Goal: Information Seeking & Learning: Understand process/instructions

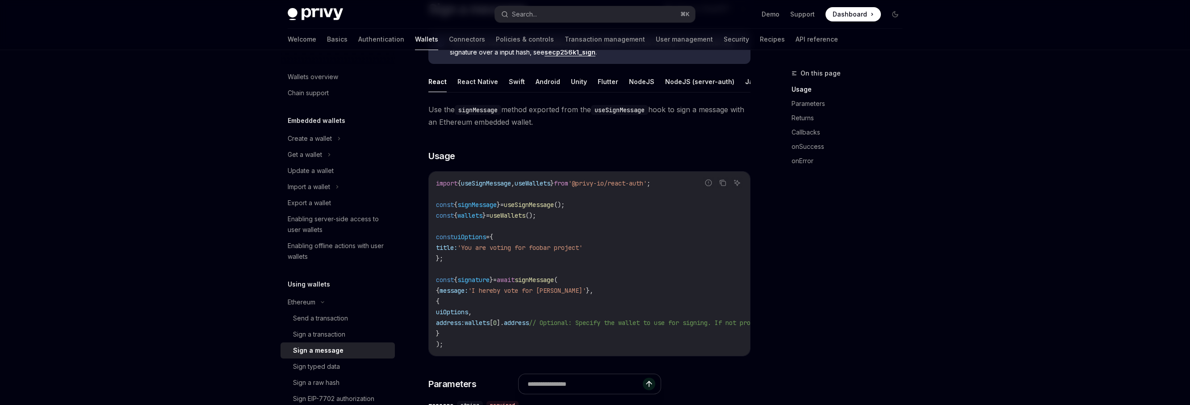
scroll to position [87, 0]
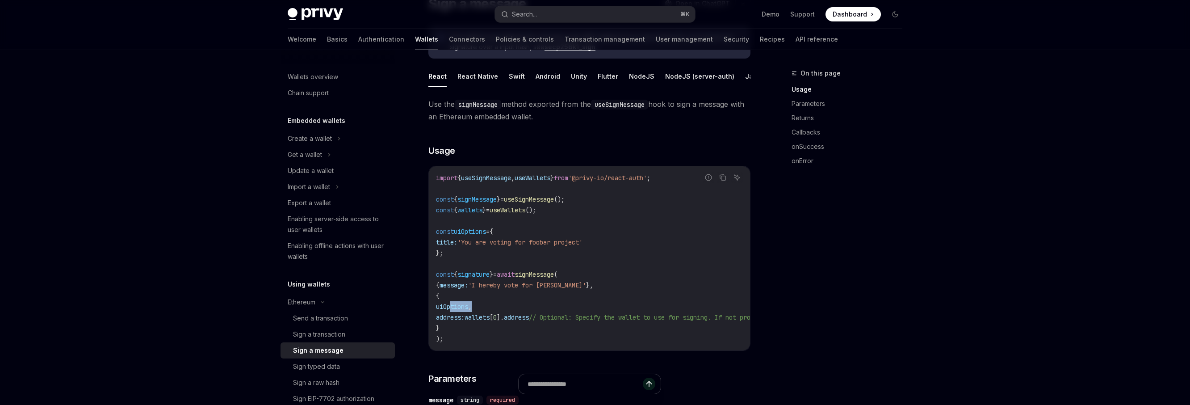
drag, startPoint x: 452, startPoint y: 306, endPoint x: 550, endPoint y: 306, distance: 98.3
click at [550, 306] on code "import { useSignMessage , useWallets } from '@privy-io/react-auth' ; const { si…" at bounding box center [670, 258] width 468 height 172
click at [512, 303] on code "import { useSignMessage , useWallets } from '@privy-io/react-auth' ; const { si…" at bounding box center [670, 258] width 468 height 172
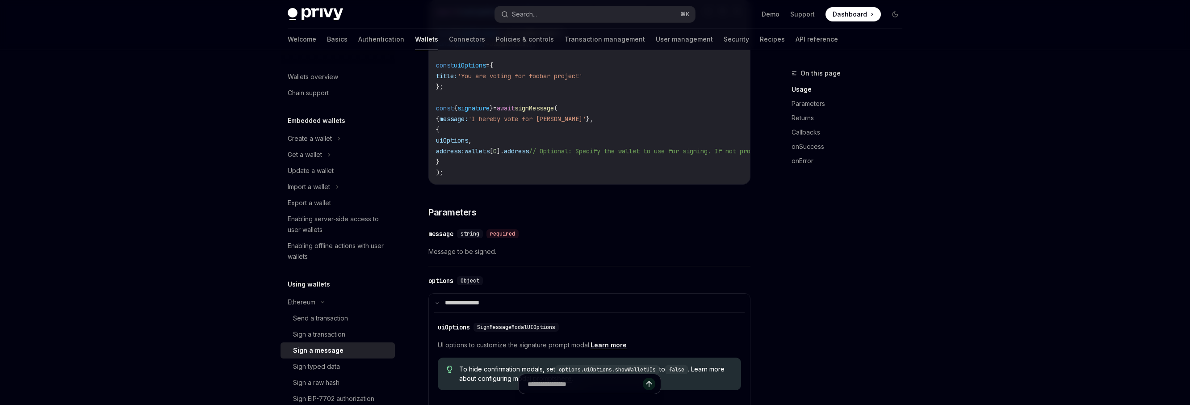
scroll to position [257, 0]
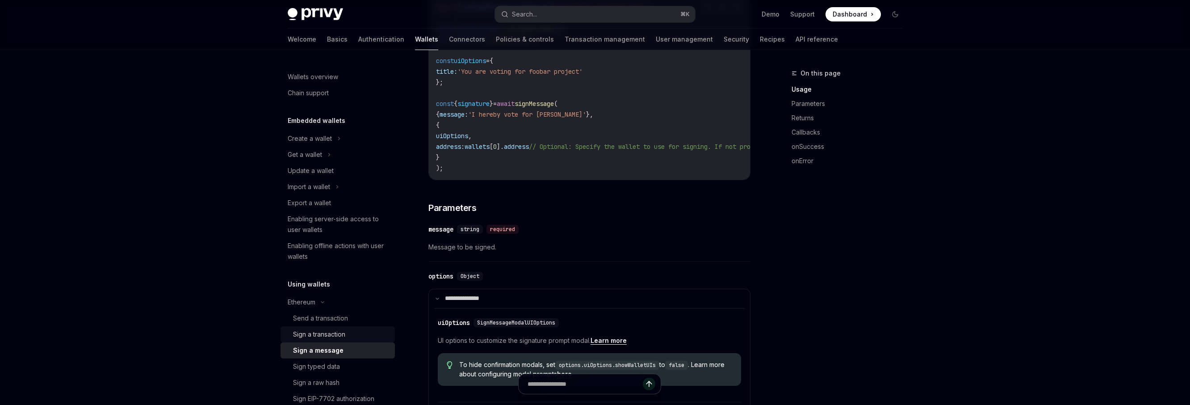
click at [336, 335] on div "Sign a transaction" at bounding box center [319, 334] width 52 height 11
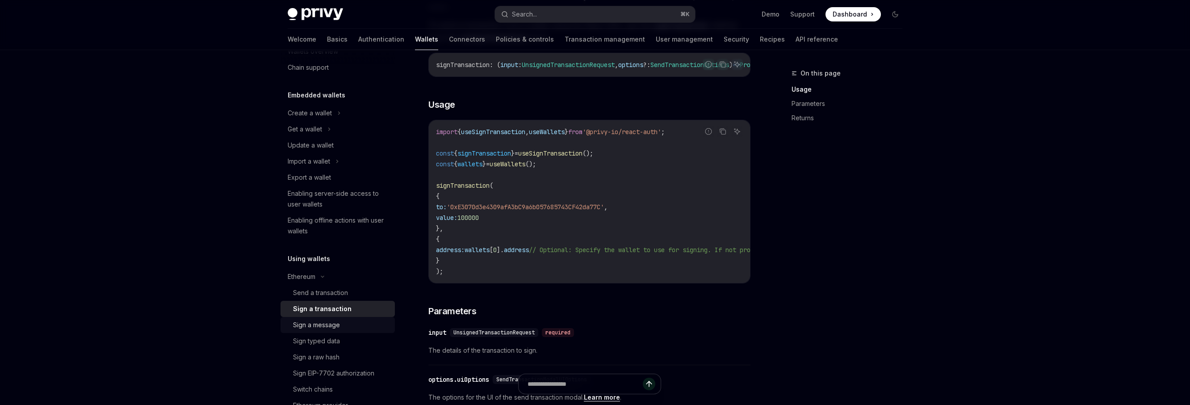
scroll to position [27, 0]
click at [335, 289] on div "Send a transaction" at bounding box center [320, 290] width 55 height 11
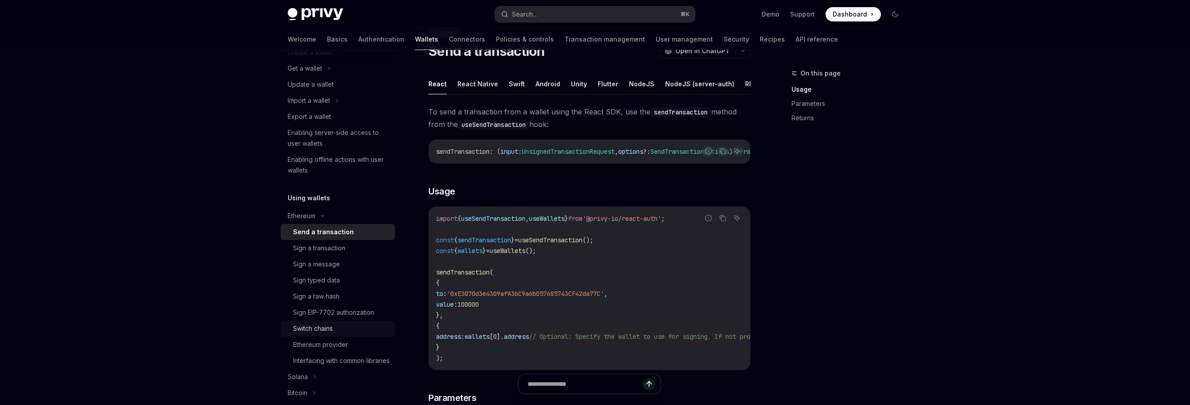
scroll to position [90, 0]
click at [332, 342] on div "Ethereum provider" at bounding box center [320, 341] width 55 height 11
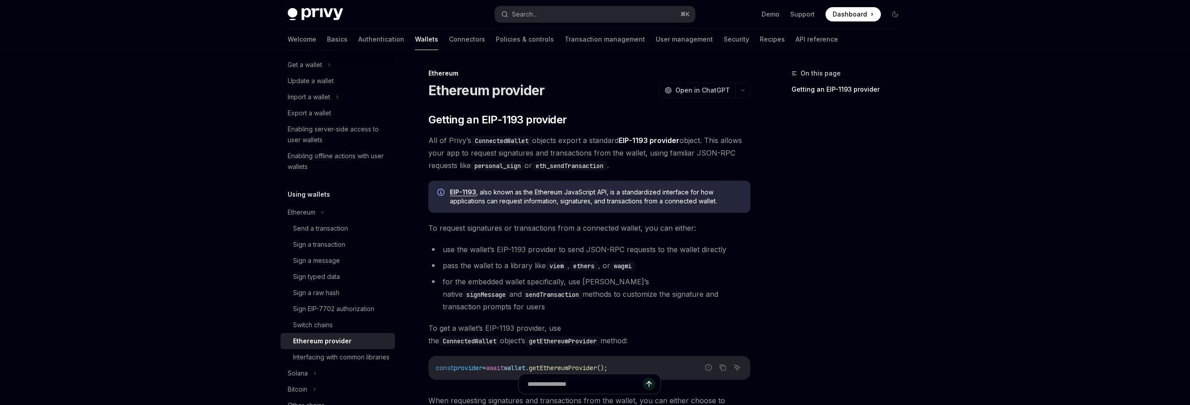
click at [542, 322] on span "To get a wallet’s EIP-1193 provider, use the ConnectedWallet object’s getEthere…" at bounding box center [589, 334] width 322 height 25
click at [552, 336] on div "​ Getting an EIP-1193 provider All of Privy’s ConnectedWallet objects export a …" at bounding box center [589, 266] width 322 height 306
click at [560, 322] on span "To get a wallet’s EIP-1193 provider, use the ConnectedWallet object’s getEthere…" at bounding box center [589, 334] width 322 height 25
click at [336, 273] on div "Sign typed data" at bounding box center [316, 276] width 47 height 11
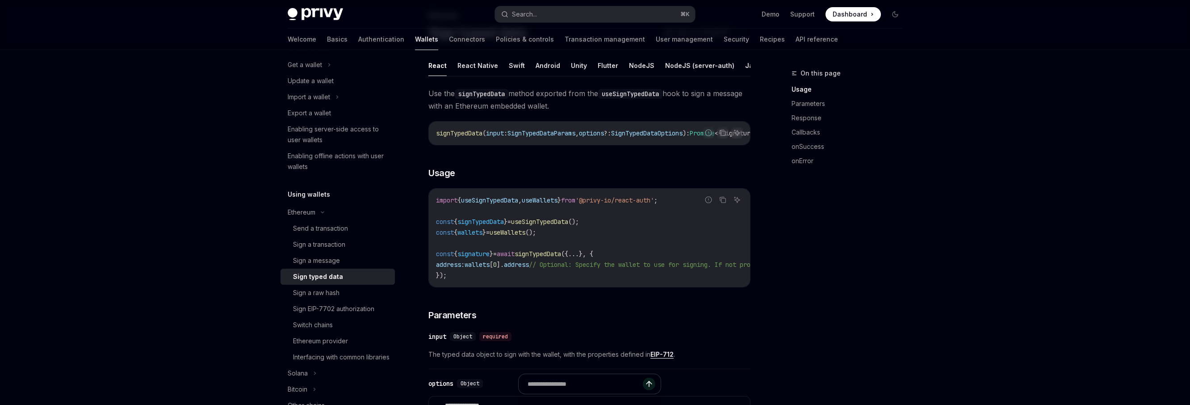
scroll to position [141, 0]
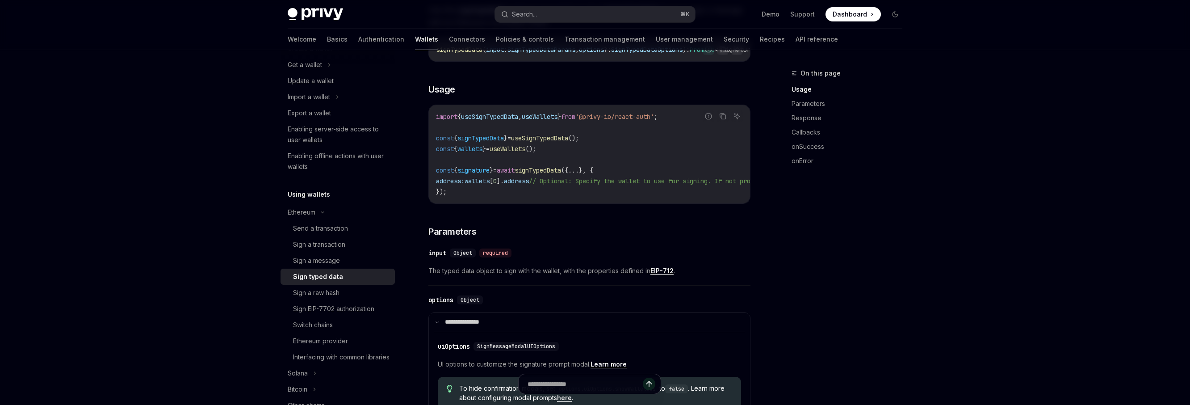
click at [665, 275] on link "EIP-712" at bounding box center [662, 271] width 23 height 8
click at [513, 233] on h3 "​ Parameters" at bounding box center [589, 231] width 322 height 13
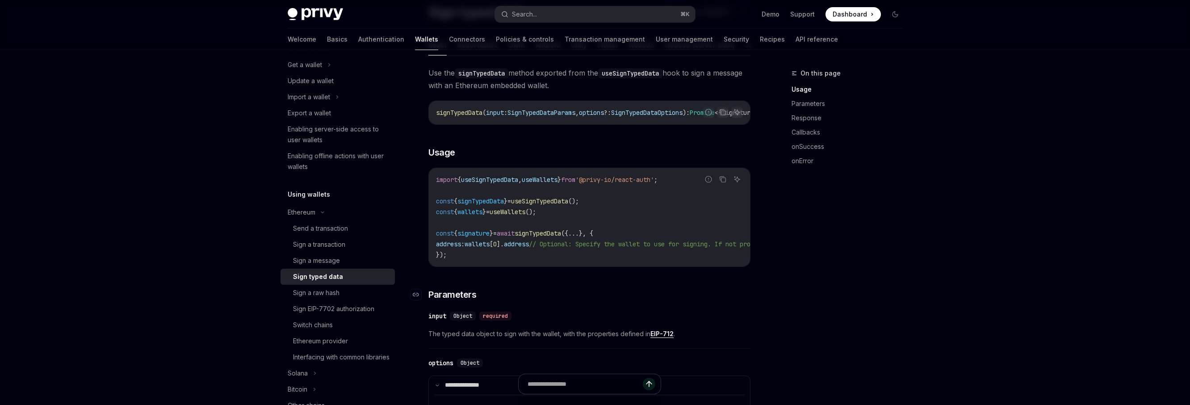
scroll to position [21, 0]
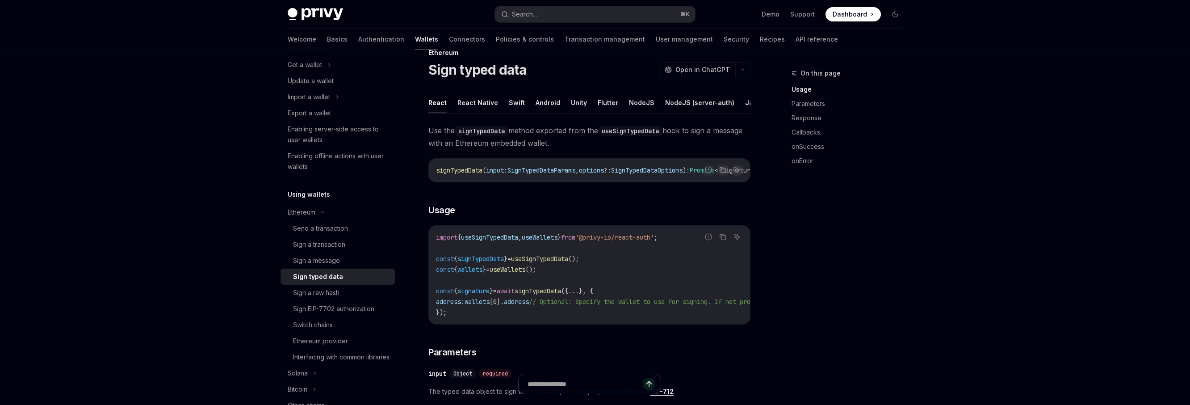
click at [566, 318] on code "import { useSignTypedData , useWallets } from '@privy-io/react-auth' ; const { …" at bounding box center [670, 275] width 468 height 86
click at [335, 293] on div "Sign a raw hash" at bounding box center [316, 292] width 46 height 11
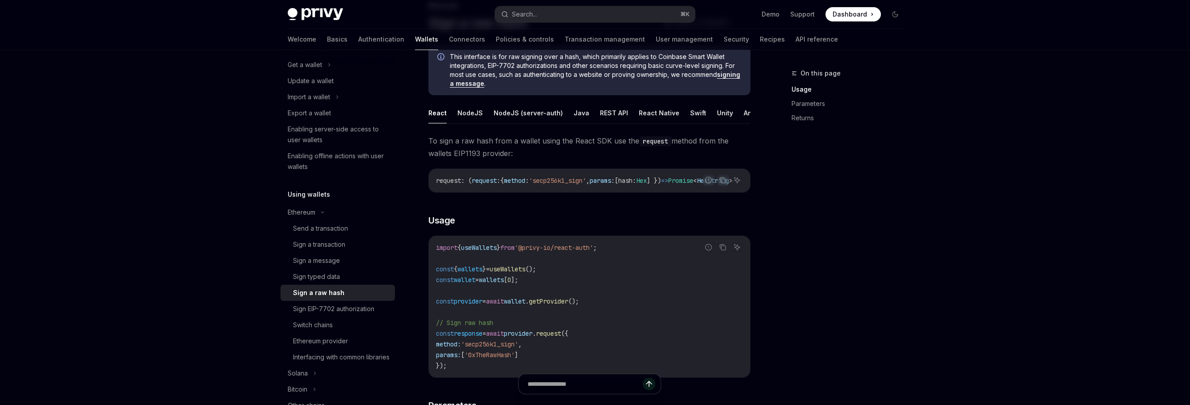
scroll to position [75, 0]
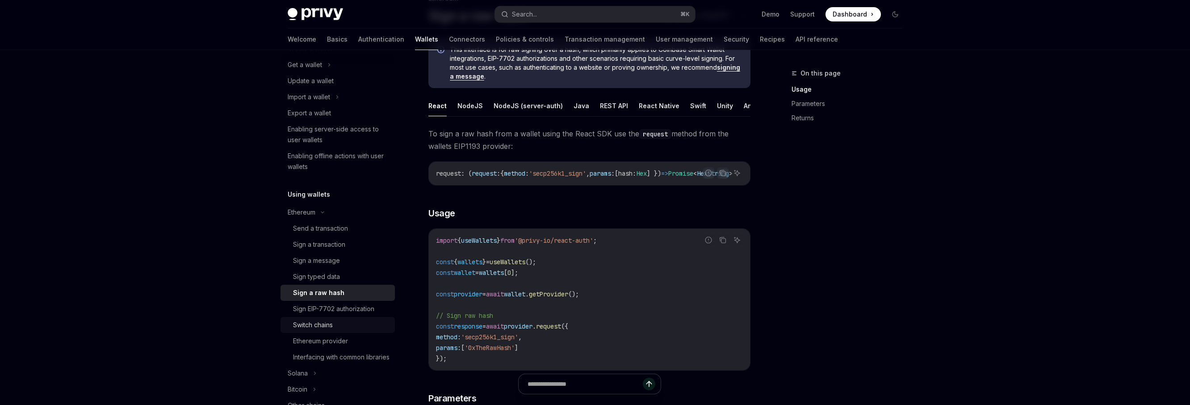
click at [327, 327] on div "Switch chains" at bounding box center [313, 324] width 40 height 11
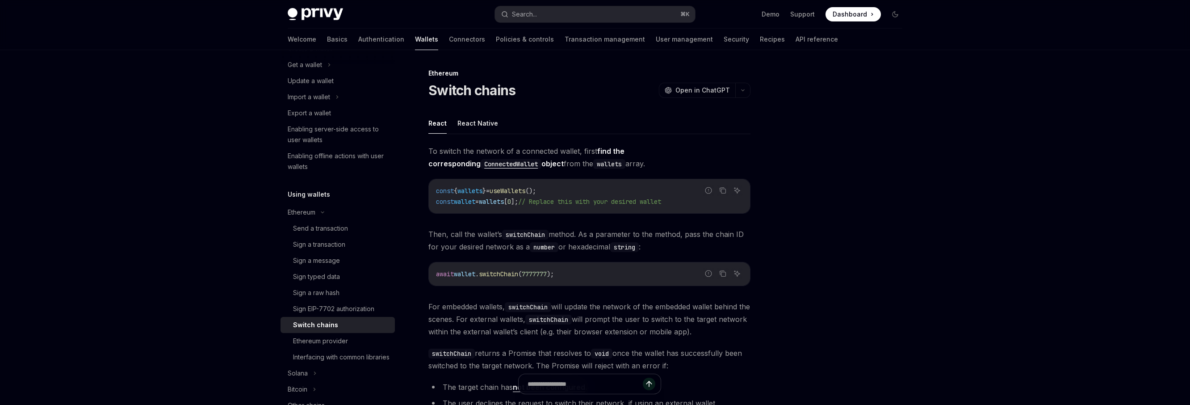
click at [506, 292] on div "To switch the network of a connected wallet, first find the corresponding Conne…" at bounding box center [589, 279] width 322 height 268
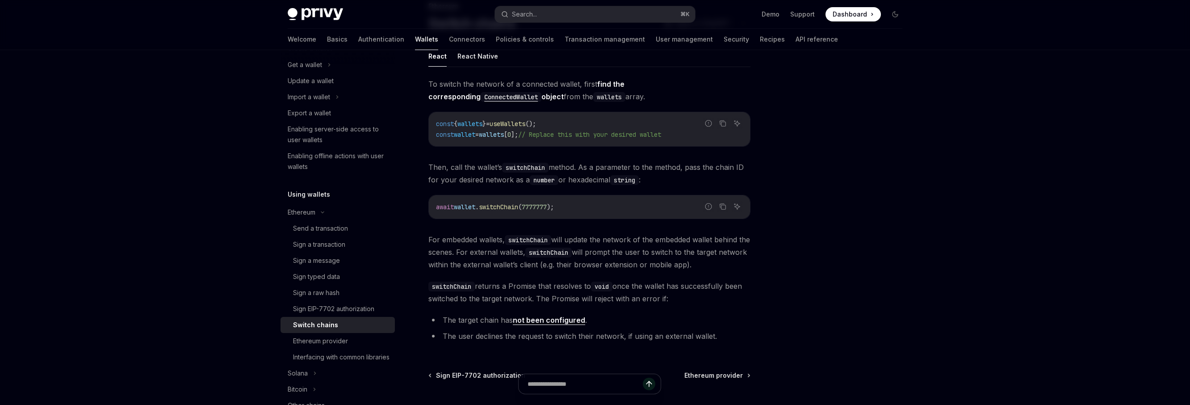
scroll to position [73, 0]
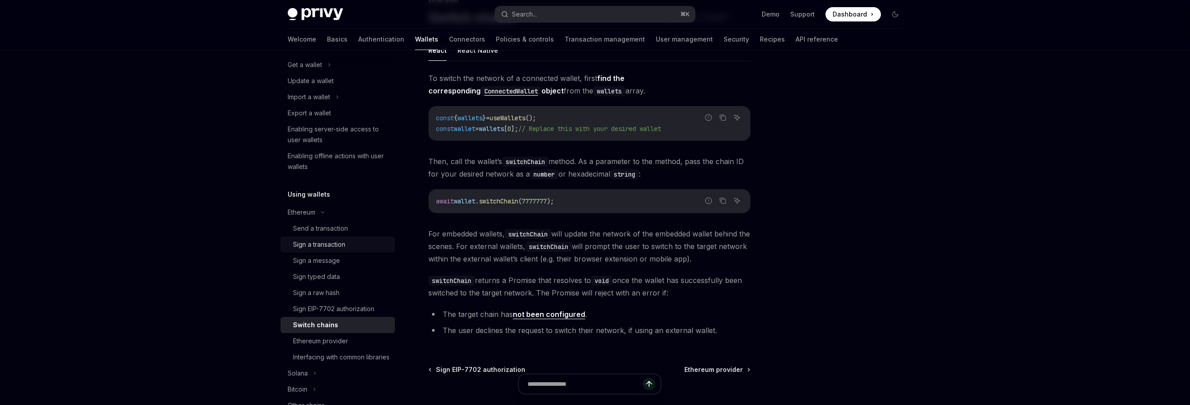
click at [327, 246] on div "Sign a transaction" at bounding box center [319, 244] width 52 height 11
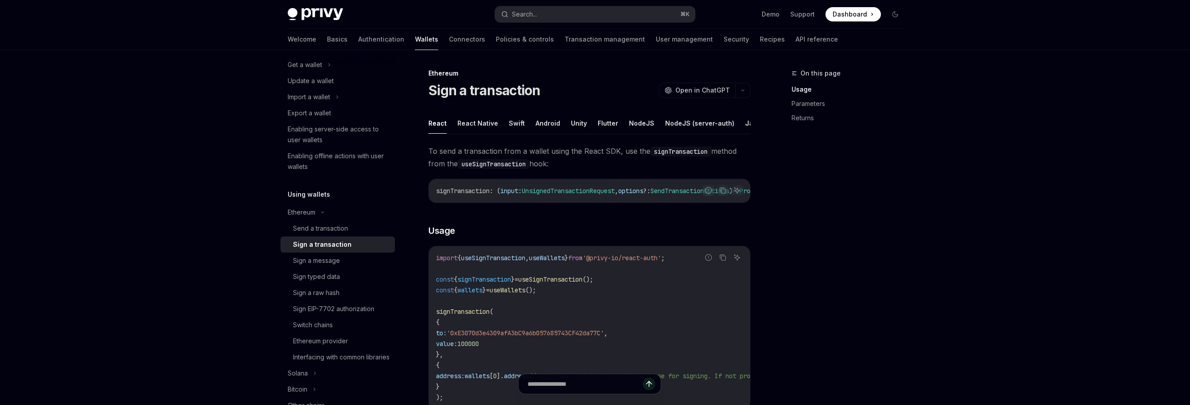
click at [566, 283] on span "useSignTransaction" at bounding box center [550, 279] width 64 height 8
click at [437, 159] on span "To send a transaction from a wallet using the React SDK, use the signTransactio…" at bounding box center [589, 157] width 322 height 25
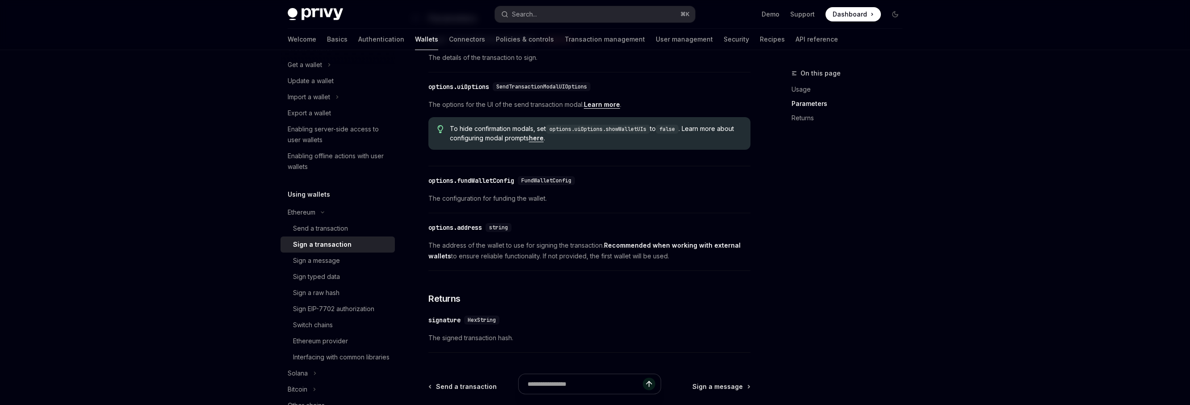
scroll to position [456, 0]
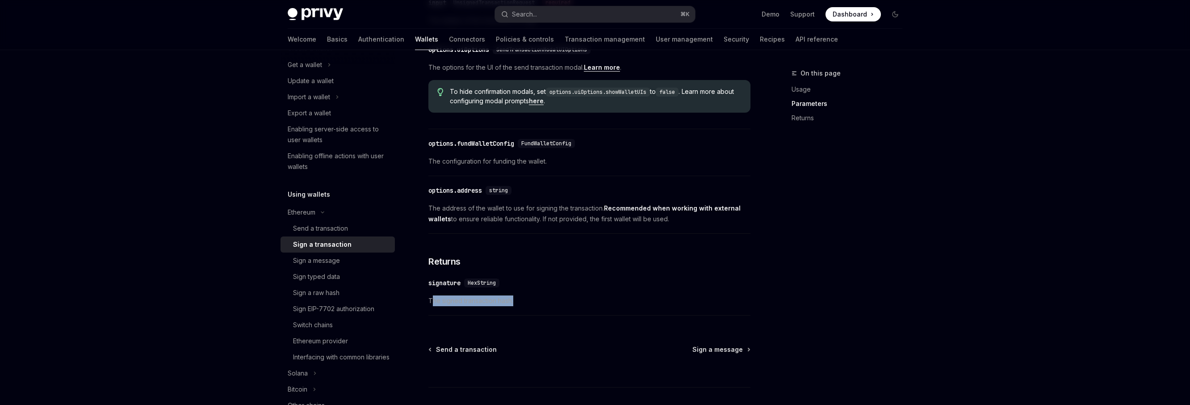
drag, startPoint x: 432, startPoint y: 307, endPoint x: 546, endPoint y: 307, distance: 114.4
click at [546, 306] on span "The signed transaction hash." at bounding box center [589, 300] width 322 height 11
click at [539, 275] on div "To send a transaction from a wallet using the React SDK, use the signTransactio…" at bounding box center [589, 4] width 322 height 631
click at [324, 221] on link "Send a transaction" at bounding box center [338, 228] width 114 height 16
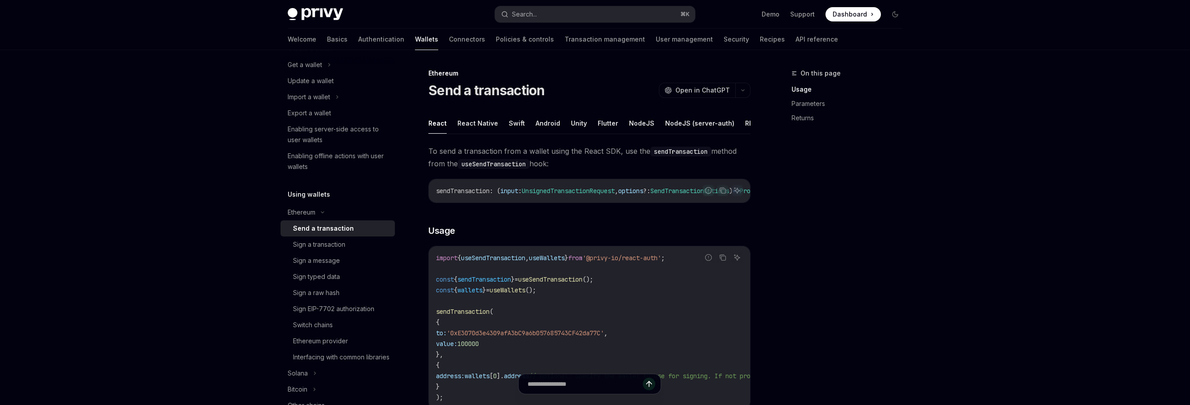
click at [514, 259] on span "useSendTransaction" at bounding box center [493, 258] width 64 height 8
copy span "useSendTransaction"
click at [582, 319] on code "import { useSendTransaction , useWallets } from '@privy-io/react-auth' ; const …" at bounding box center [670, 327] width 468 height 150
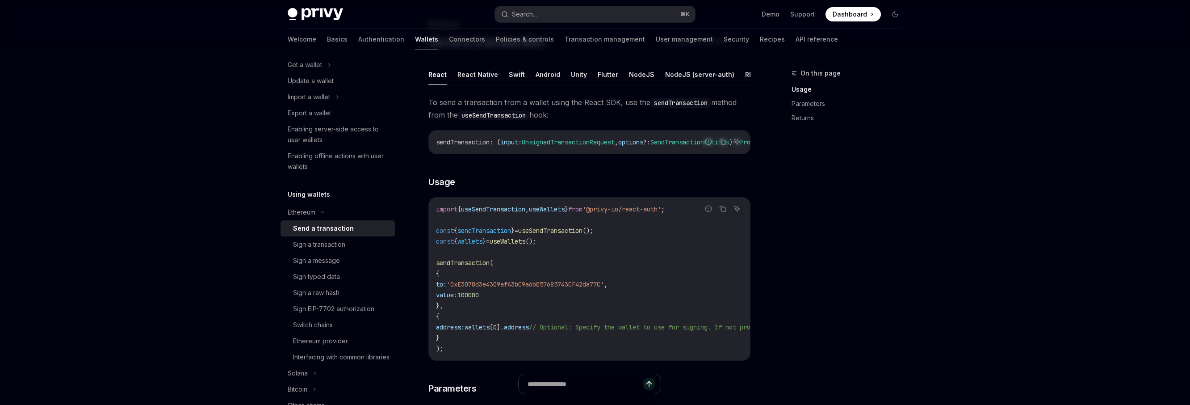
scroll to position [50, 0]
click at [521, 320] on code "import { useSendTransaction , useWallets } from '@privy-io/react-auth' ; const …" at bounding box center [670, 277] width 468 height 150
click at [523, 343] on code "import { useSendTransaction , useWallets } from '@privy-io/react-auth' ; const …" at bounding box center [670, 277] width 468 height 150
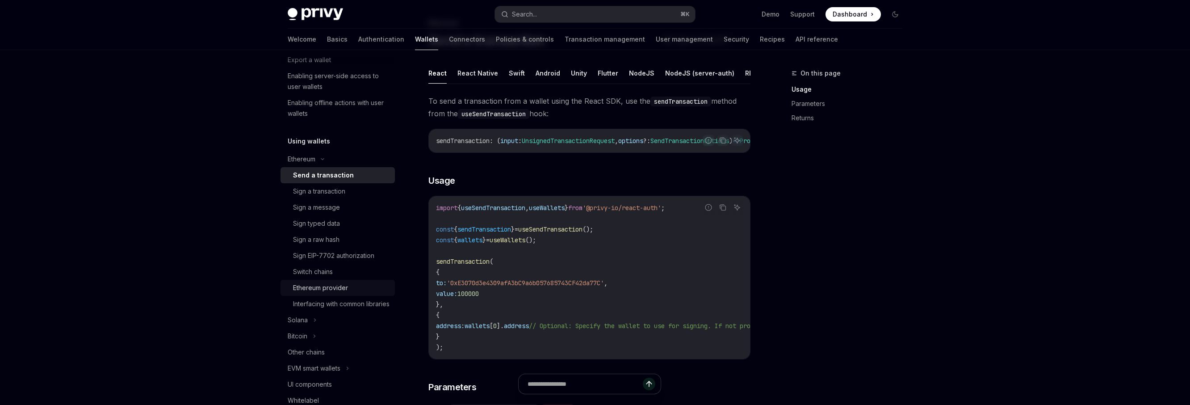
scroll to position [144, 0]
click at [340, 327] on button "Solana" at bounding box center [338, 319] width 114 height 16
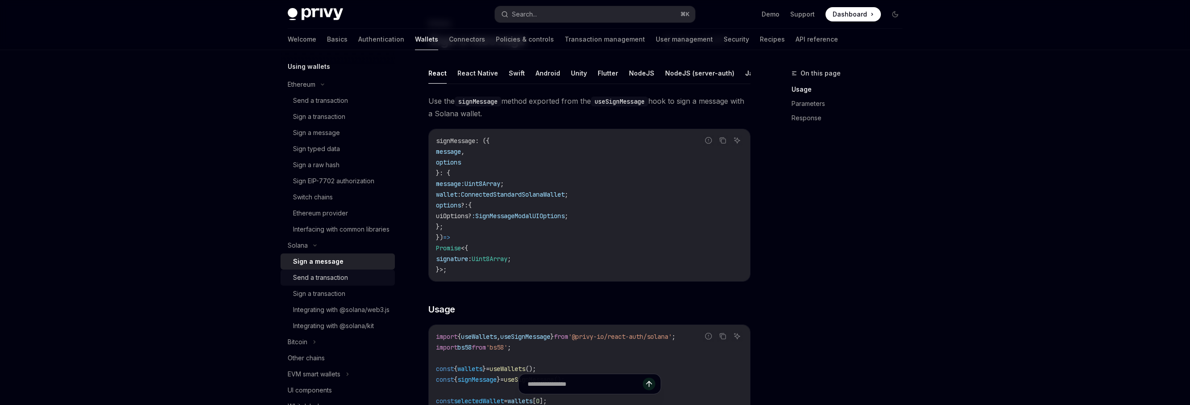
scroll to position [222, 0]
click at [340, 345] on button "Bitcoin" at bounding box center [338, 337] width 114 height 16
type textarea "*"
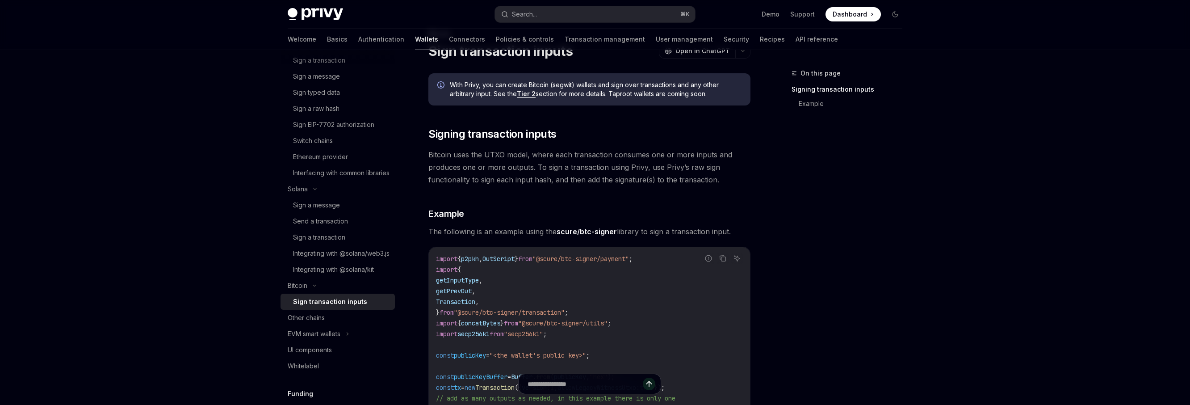
scroll to position [276, 0]
click at [331, 208] on div "Sign a message" at bounding box center [316, 202] width 47 height 11
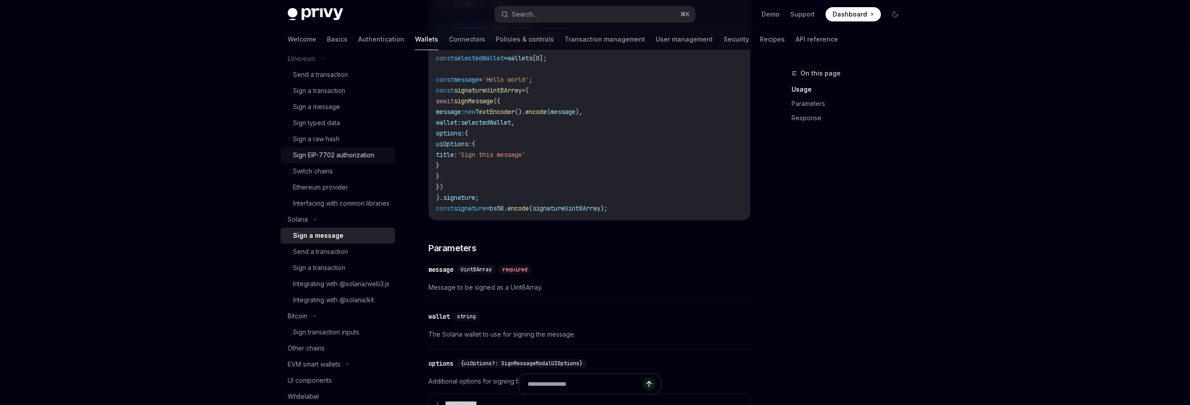
scroll to position [218, 0]
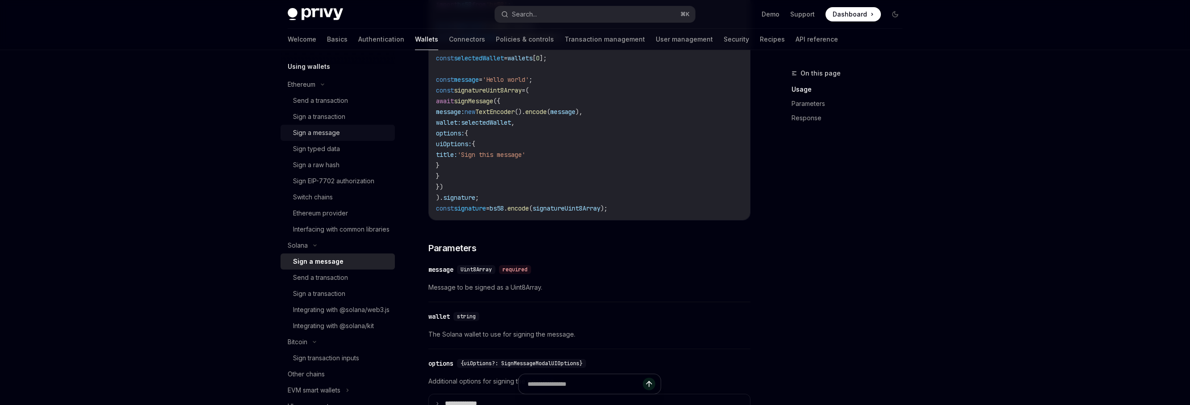
click at [322, 136] on div "Sign a message" at bounding box center [316, 132] width 47 height 11
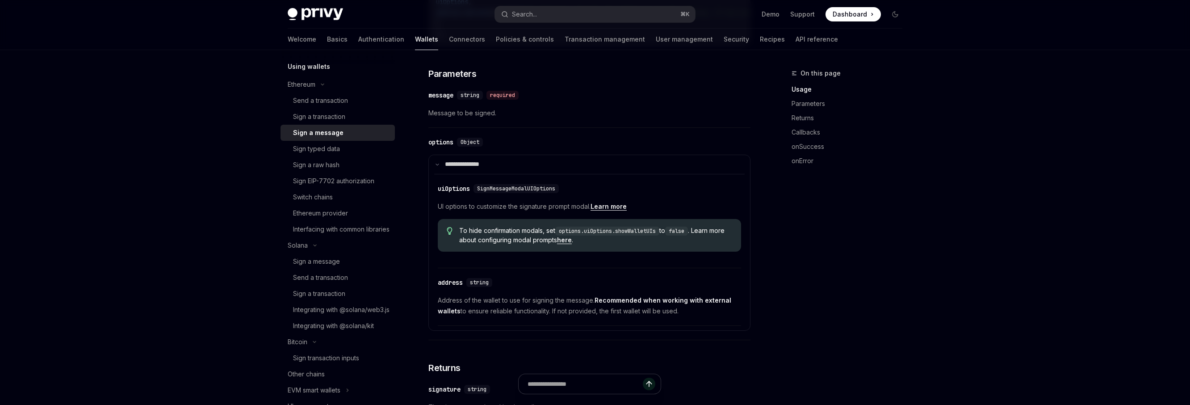
scroll to position [385, 0]
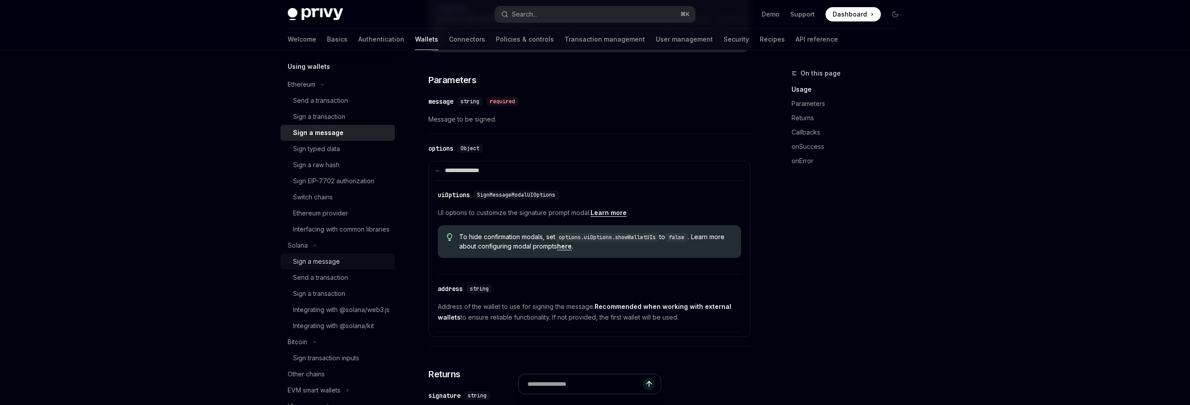
click at [334, 267] on div "Sign a message" at bounding box center [316, 261] width 47 height 11
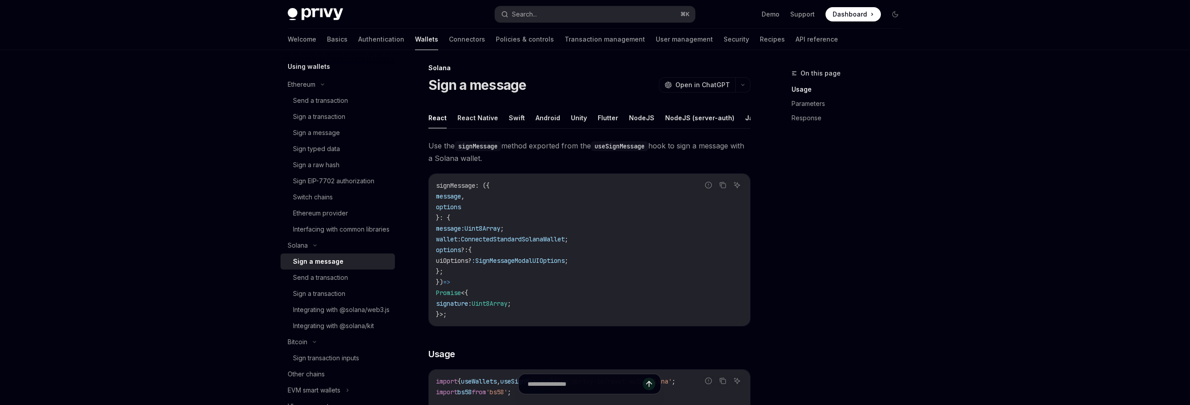
scroll to position [9, 0]
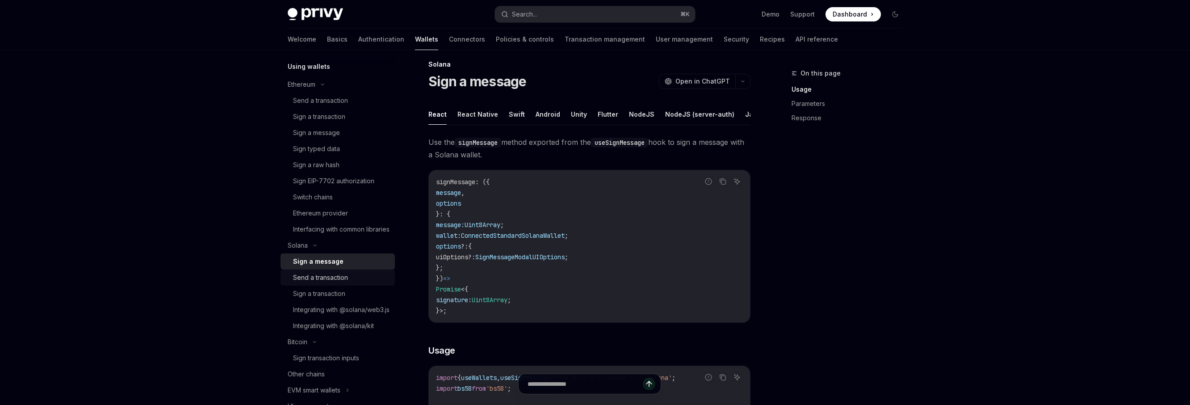
click at [329, 283] on div "Send a transaction" at bounding box center [320, 277] width 55 height 11
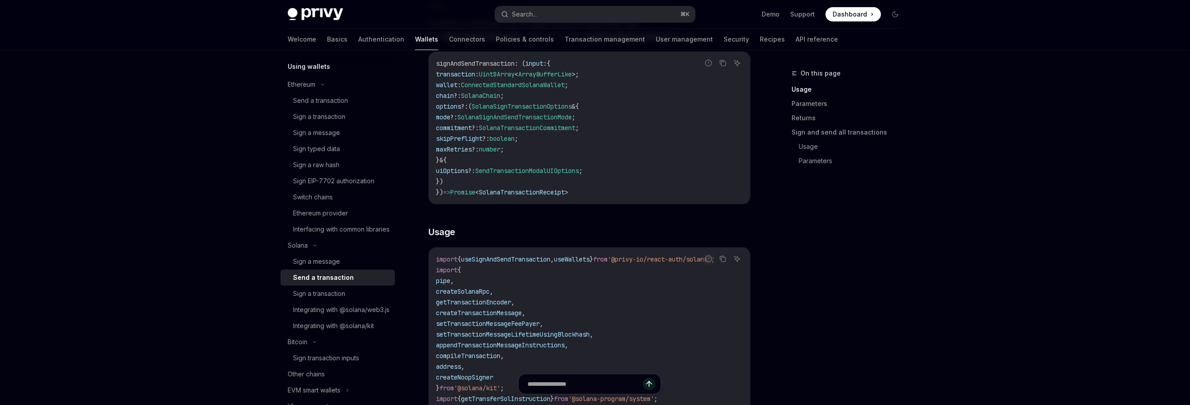
scroll to position [256, 0]
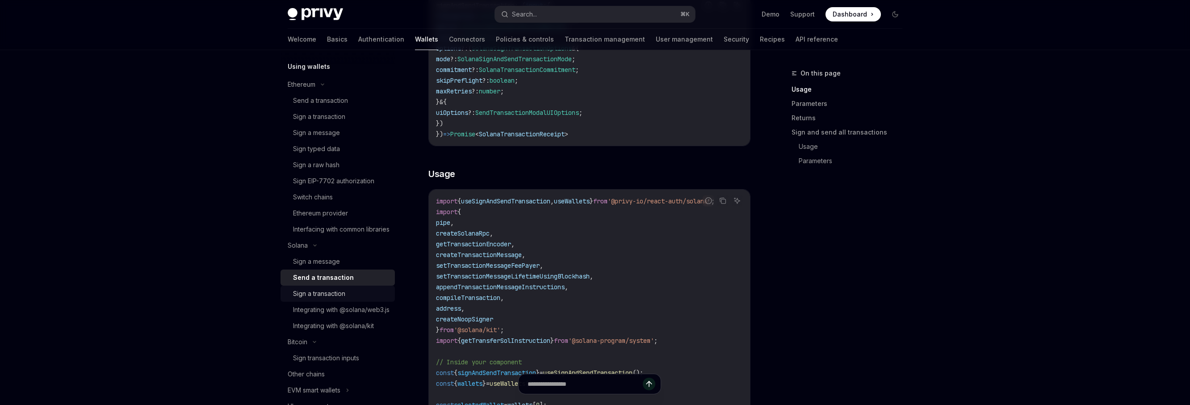
click at [336, 299] on div "Sign a transaction" at bounding box center [319, 293] width 52 height 11
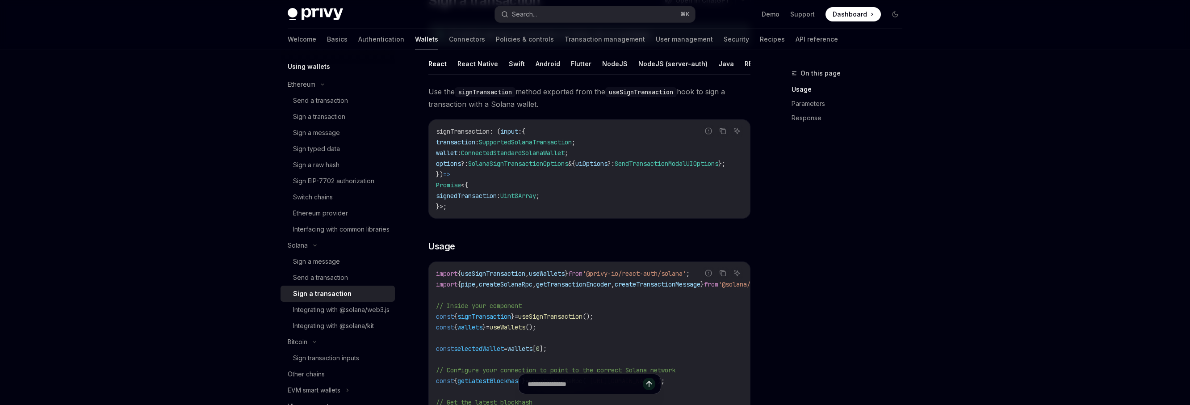
scroll to position [90, 0]
click at [321, 280] on link "Send a transaction" at bounding box center [338, 277] width 114 height 16
click at [327, 283] on div "Send a transaction" at bounding box center [320, 277] width 55 height 11
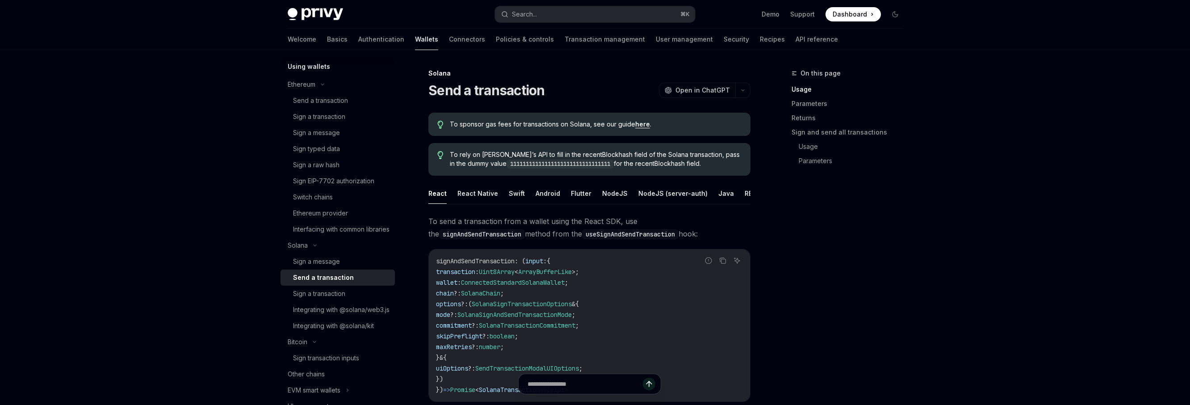
click at [339, 283] on div "Send a transaction" at bounding box center [323, 277] width 61 height 11
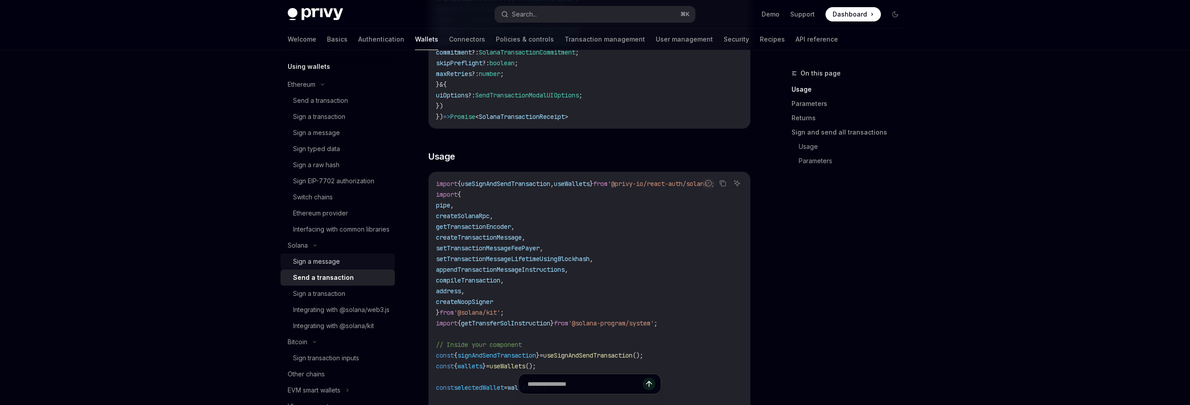
click at [330, 267] on div "Sign a message" at bounding box center [316, 261] width 47 height 11
type textarea "*"
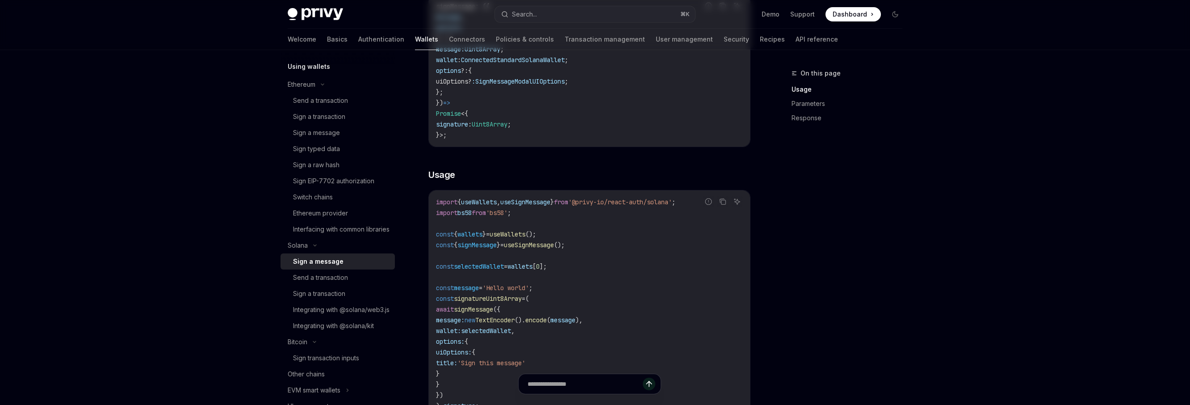
scroll to position [274, 0]
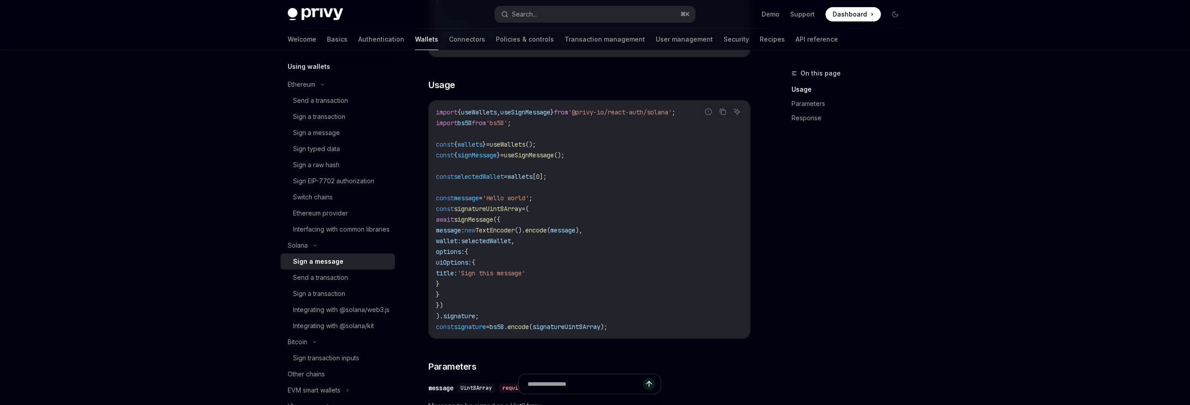
click at [586, 246] on code "import { useWallets , useSignMessage } from '@privy-io/react-auth/solana' ; imp…" at bounding box center [589, 219] width 307 height 225
click at [532, 14] on div "Search..." at bounding box center [524, 14] width 25 height 11
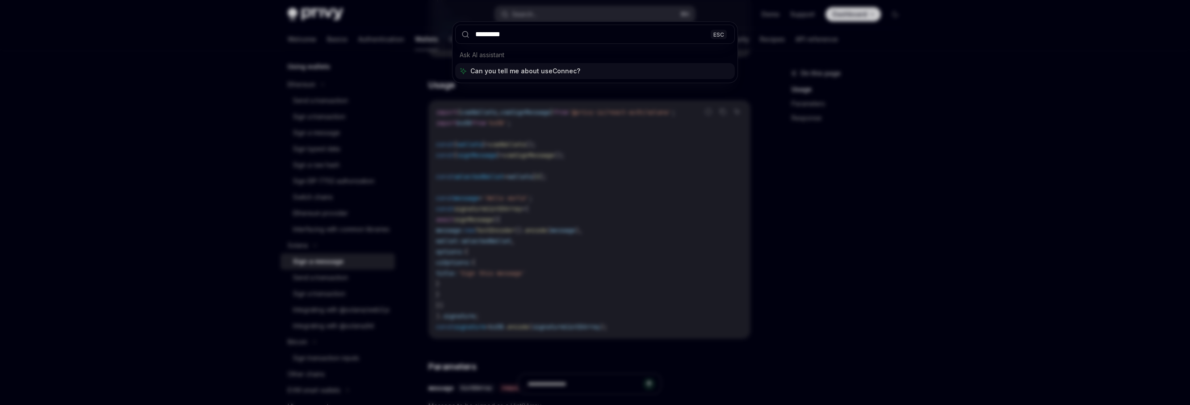
type input "**********"
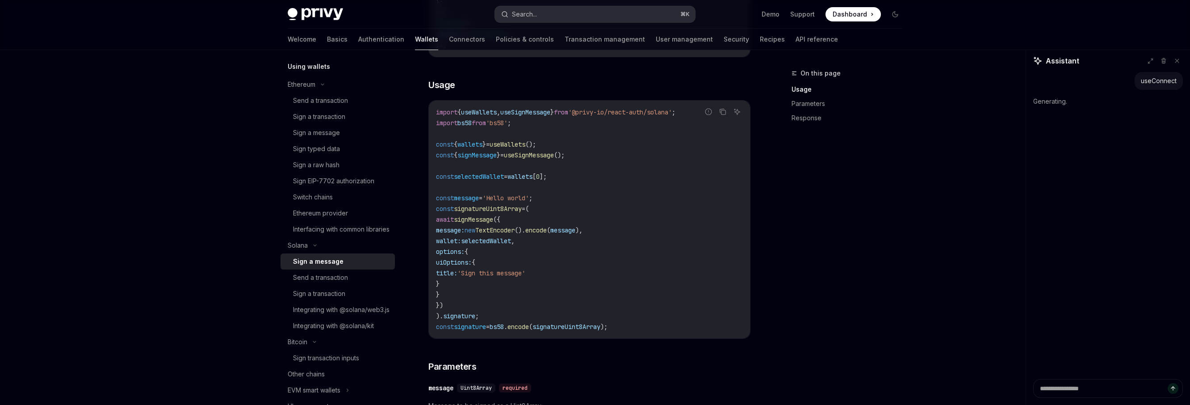
click at [541, 15] on button "Search... ⌘ K" at bounding box center [595, 14] width 200 height 16
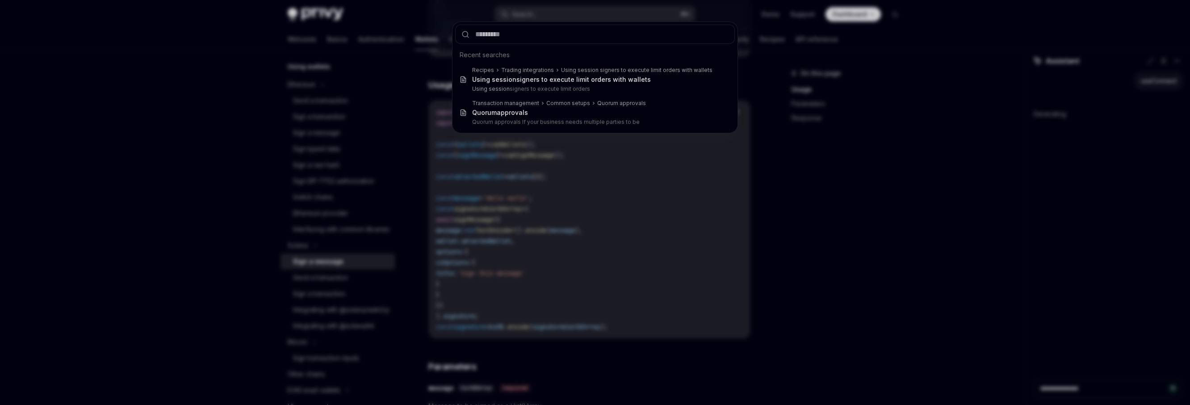
click at [191, 269] on div "Recent searches Recipes Trading integrations Using session signers to execute l…" at bounding box center [595, 202] width 1190 height 405
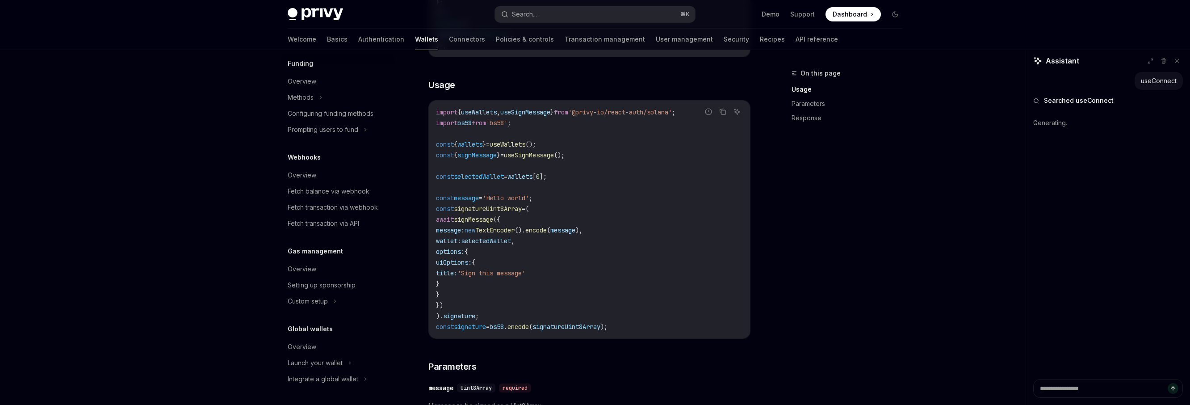
scroll to position [626, 0]
click at [449, 39] on link "Connectors" at bounding box center [467, 39] width 36 height 21
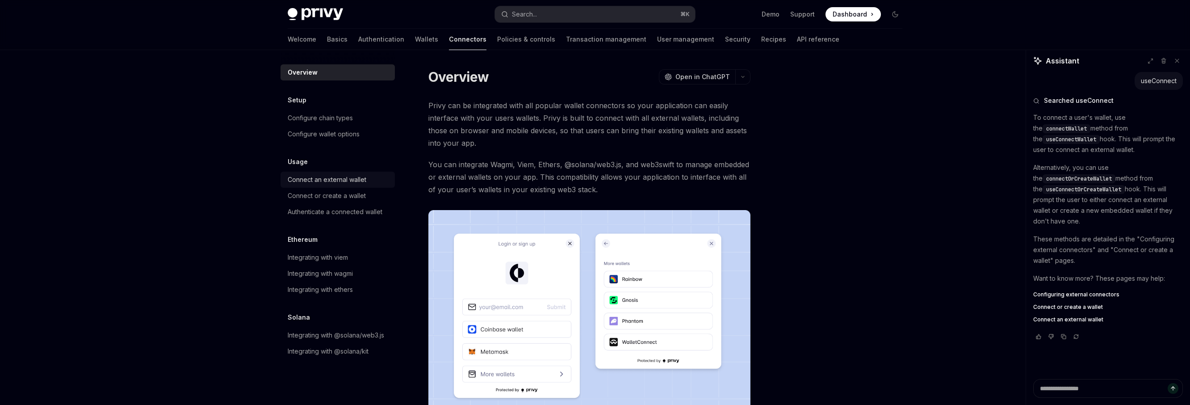
click at [353, 182] on div "Connect an external wallet" at bounding box center [327, 179] width 79 height 11
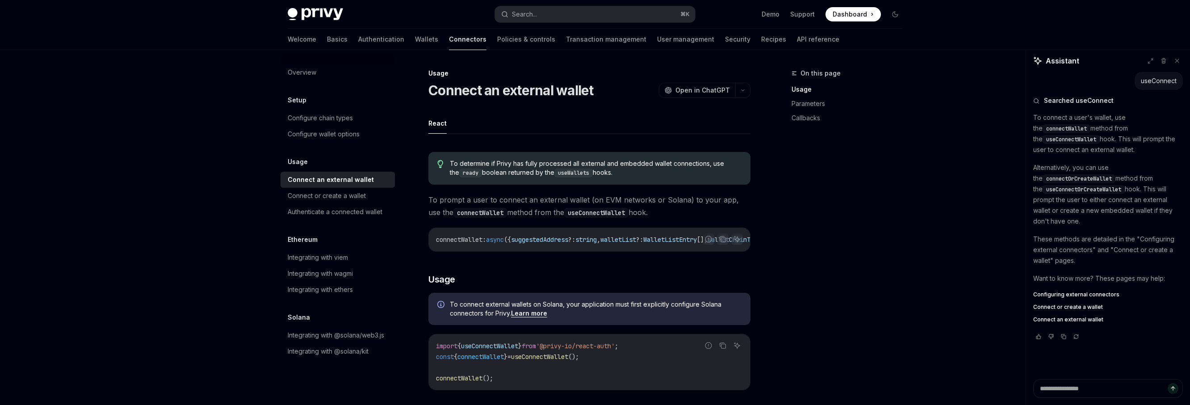
click at [818, 265] on div "On this page Usage Parameters Callbacks" at bounding box center [842, 236] width 136 height 337
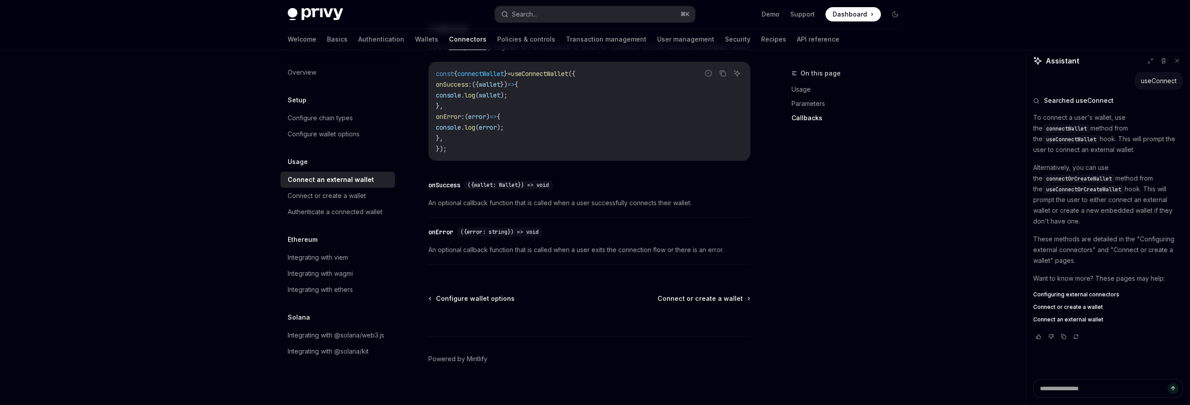
scroll to position [577, 0]
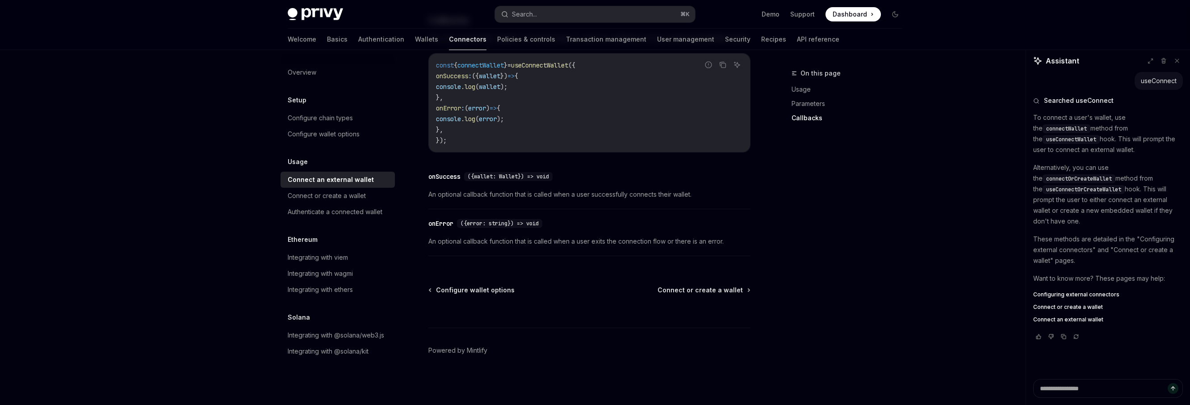
click at [371, 43] on div "Welcome Basics Authentication Wallets Connectors Policies & controls Transactio…" at bounding box center [564, 39] width 552 height 21
click at [415, 39] on link "Wallets" at bounding box center [426, 39] width 23 height 21
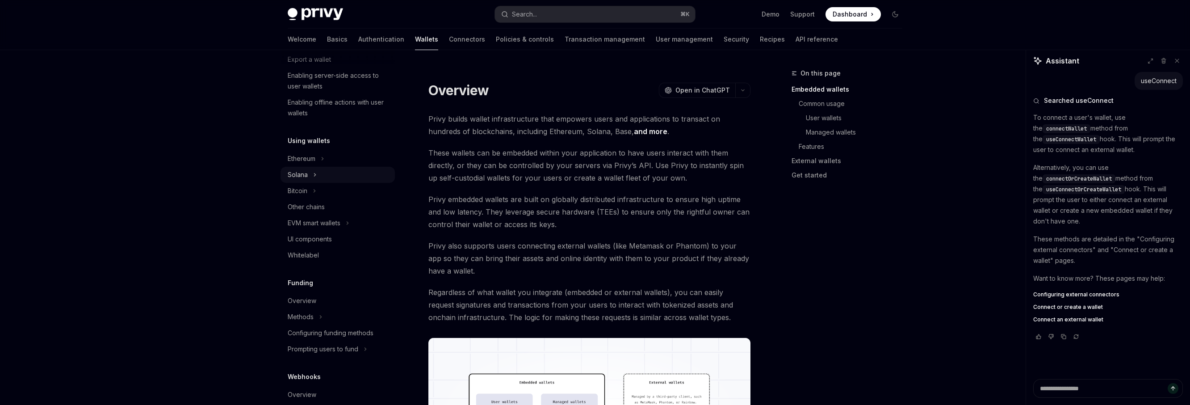
scroll to position [143, 0]
click at [336, 189] on button "Bitcoin" at bounding box center [338, 191] width 114 height 16
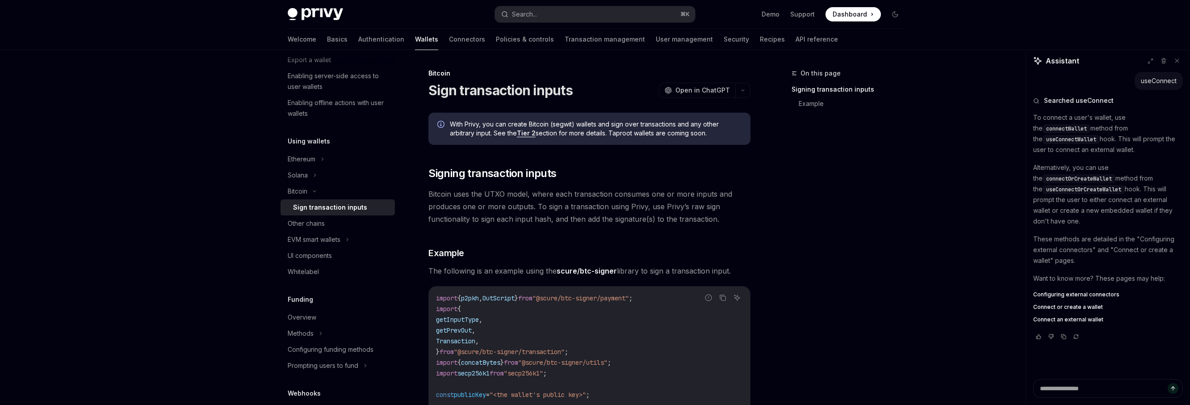
click at [329, 207] on div "Sign transaction inputs" at bounding box center [330, 207] width 74 height 11
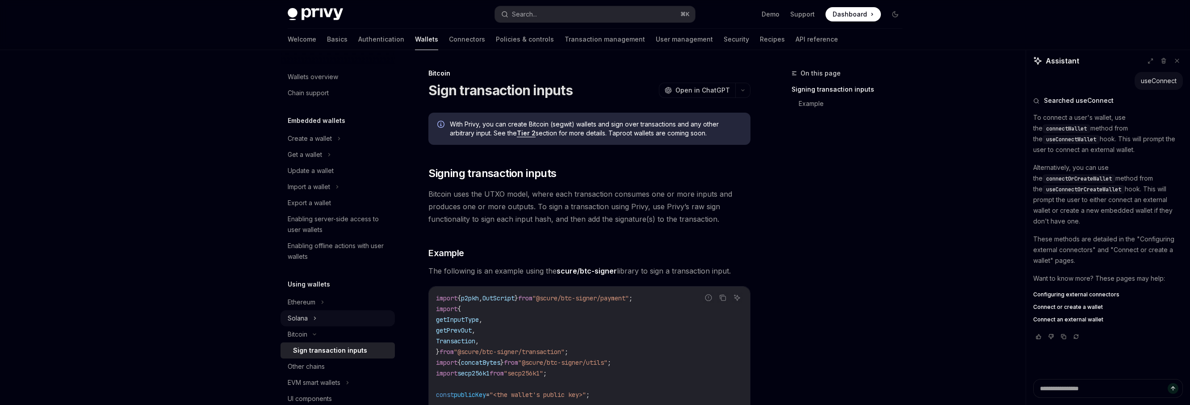
click at [317, 315] on button "Solana" at bounding box center [338, 318] width 114 height 16
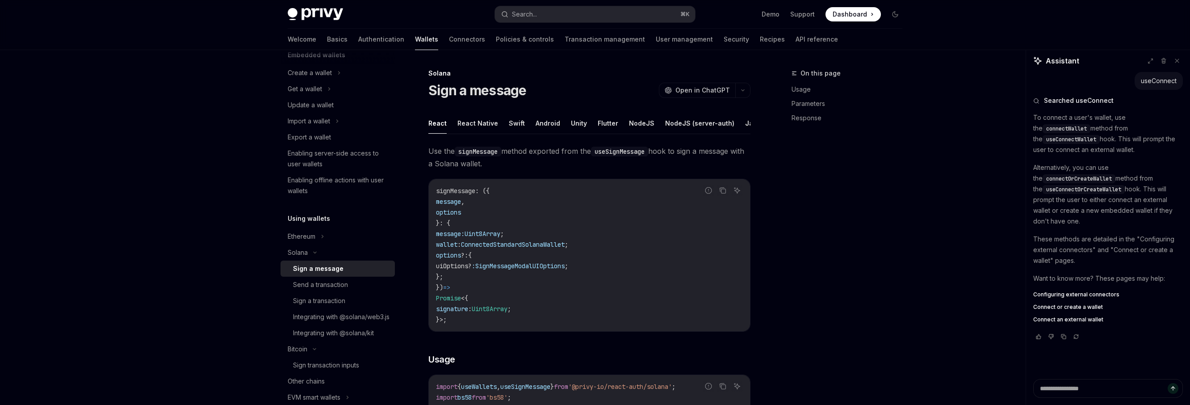
scroll to position [68, 0]
click at [336, 267] on div "Sign a message" at bounding box center [318, 265] width 50 height 11
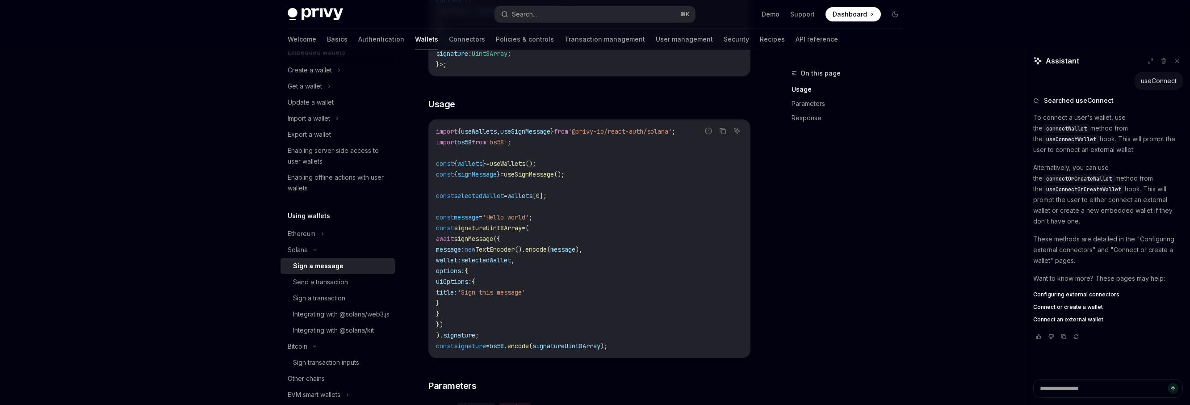
scroll to position [261, 0]
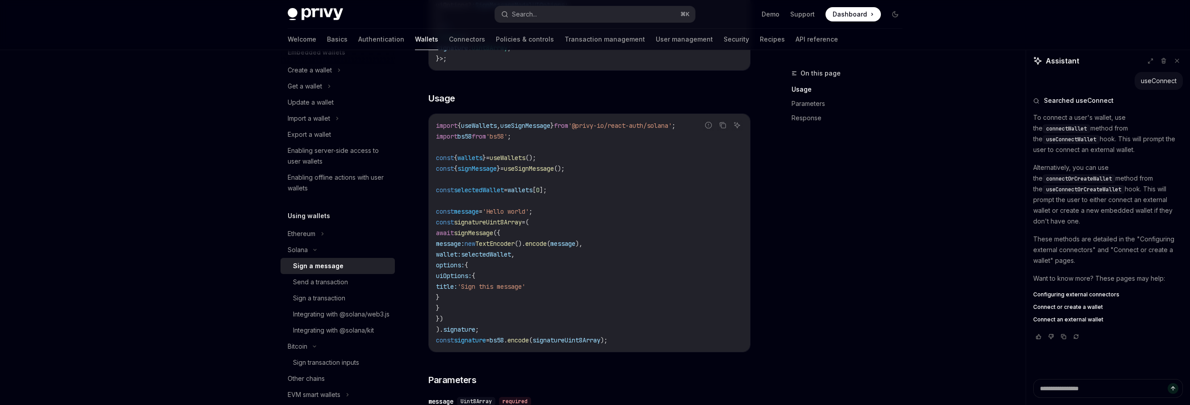
click at [526, 311] on code "import { useWallets , useSignMessage } from '@privy-io/react-auth/solana' ; imp…" at bounding box center [589, 232] width 307 height 225
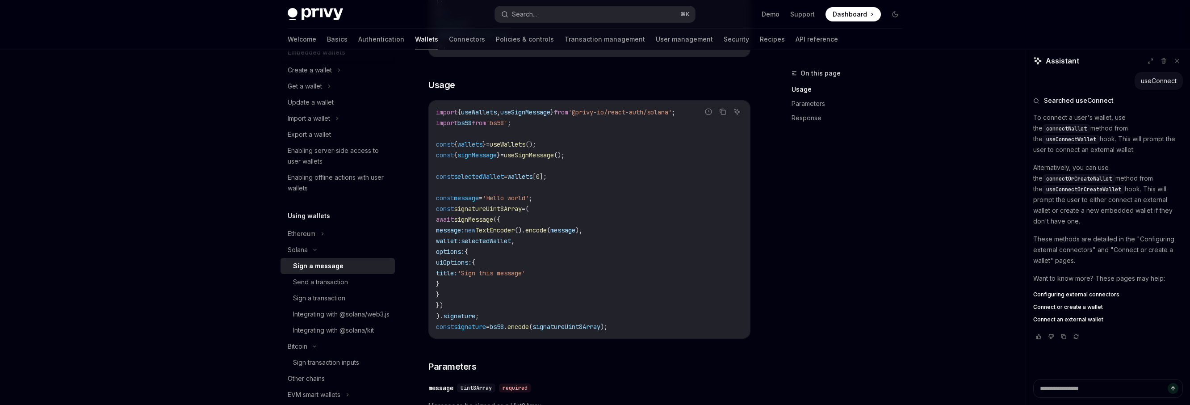
scroll to position [276, 0]
click at [504, 326] on span "bs58" at bounding box center [497, 325] width 14 height 8
copy span "bs58"
click at [579, 313] on code "import { useWallets , useSignMessage } from '@privy-io/react-auth/solana' ; imp…" at bounding box center [589, 217] width 307 height 225
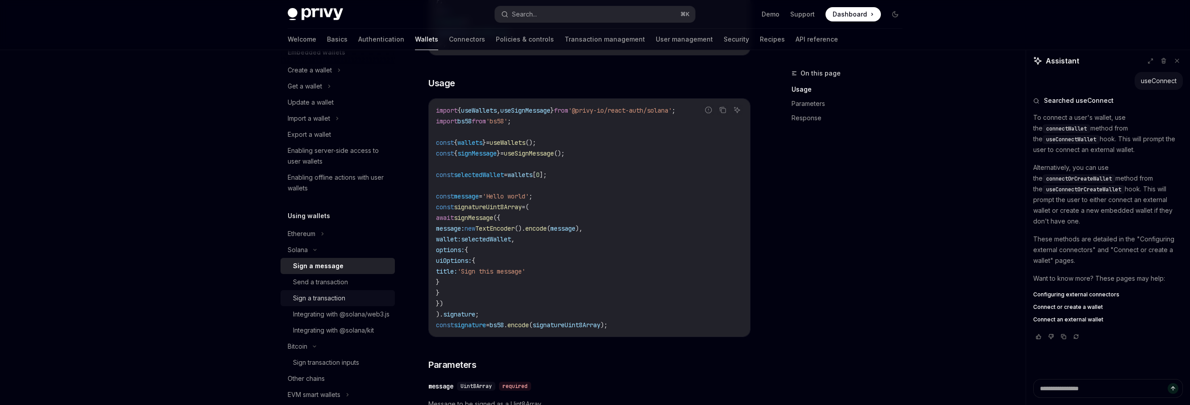
click at [333, 297] on div "Sign a transaction" at bounding box center [319, 298] width 52 height 11
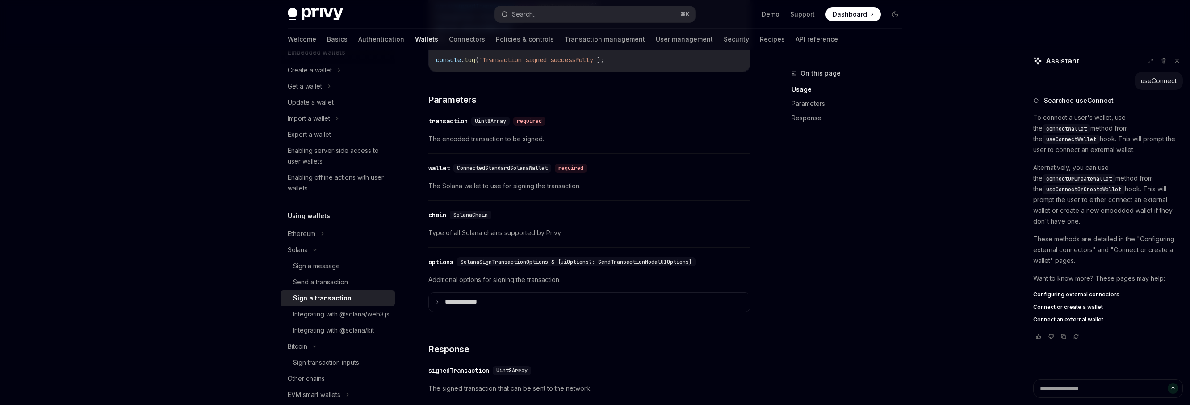
scroll to position [653, 0]
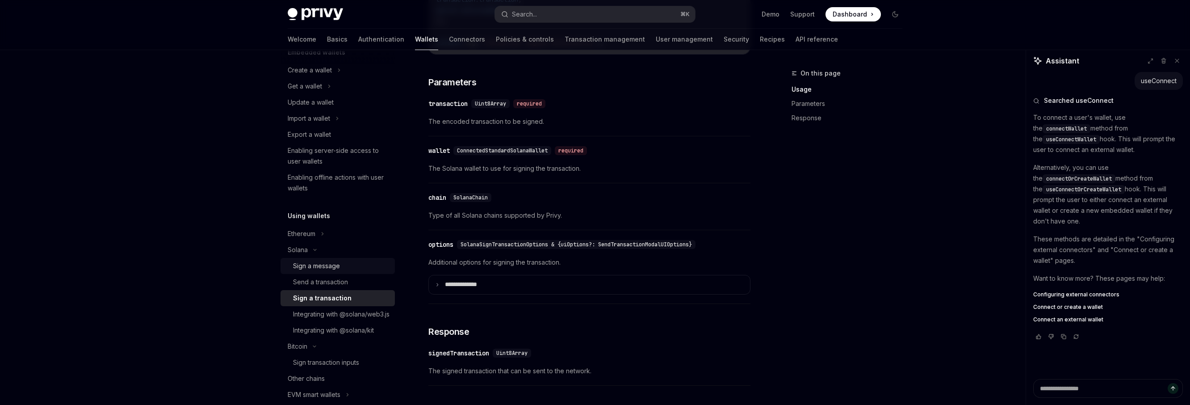
click at [338, 264] on div "Sign a message" at bounding box center [316, 265] width 47 height 11
click at [336, 281] on div "Send a transaction" at bounding box center [320, 282] width 55 height 11
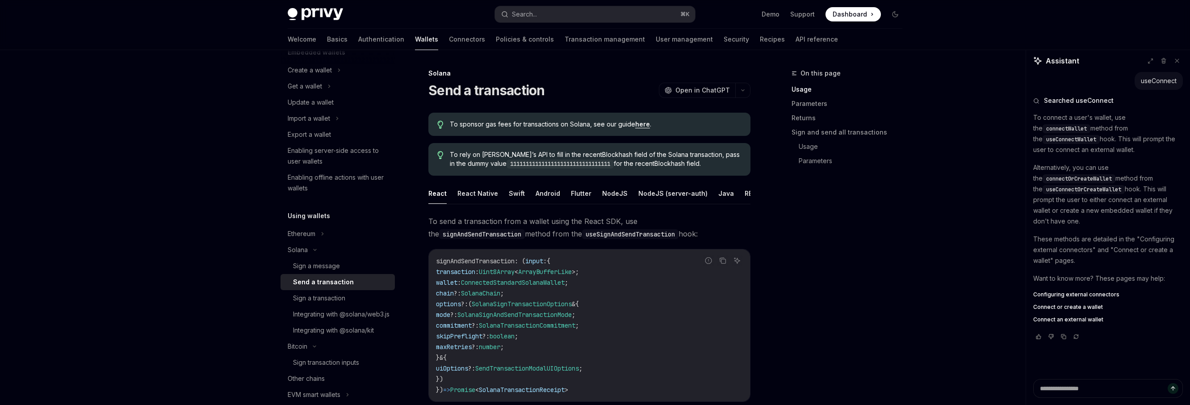
type textarea "*"
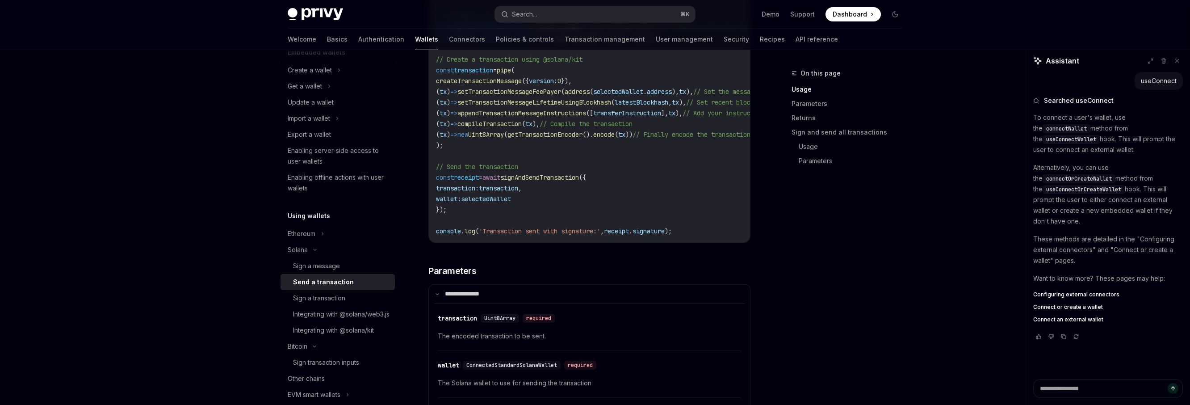
scroll to position [673, 0]
